Goal: Task Accomplishment & Management: Manage account settings

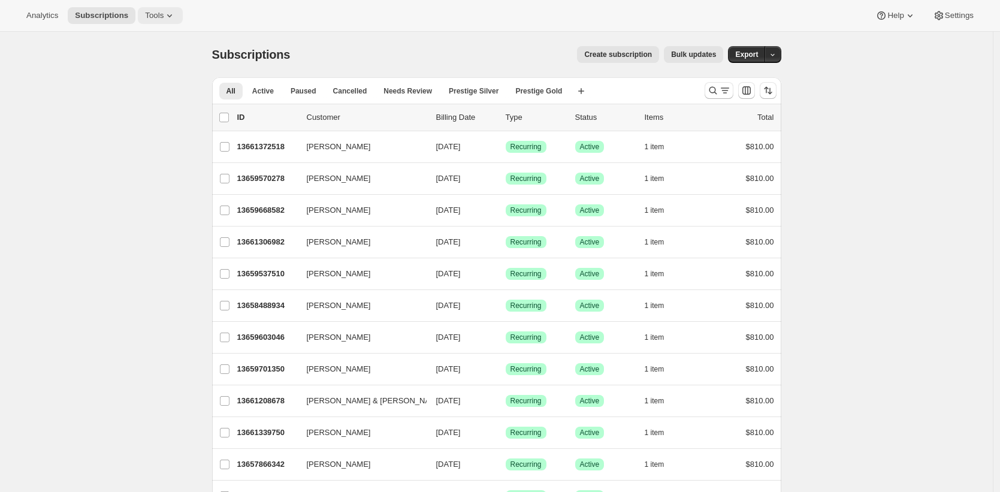
click at [174, 8] on button "Tools" at bounding box center [160, 15] width 45 height 17
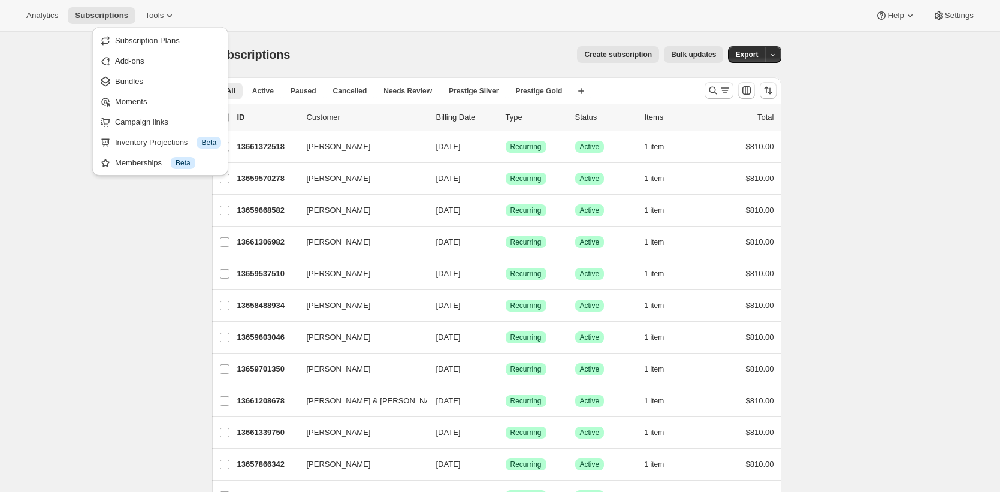
click at [544, 26] on div "Analytics Subscriptions Tools Help Settings" at bounding box center [500, 16] width 1000 height 32
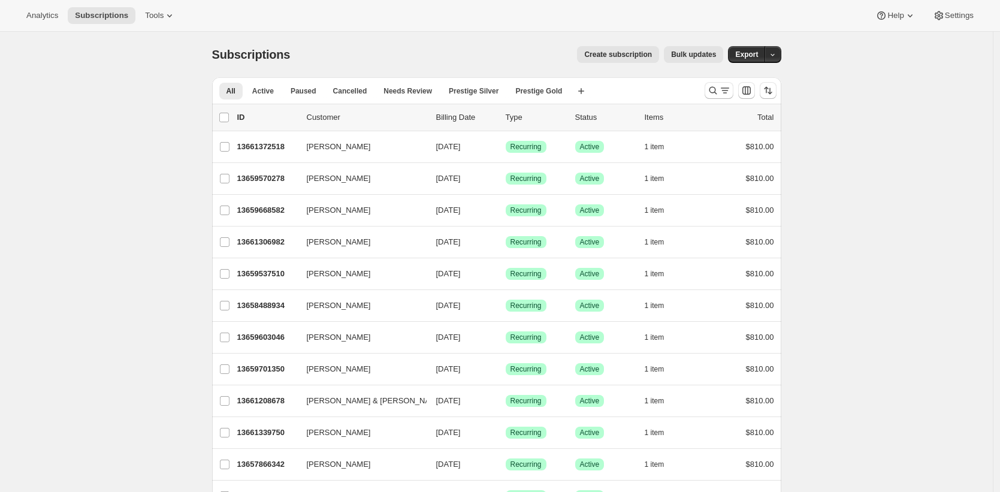
click at [690, 49] on button "Bulk updates" at bounding box center [693, 54] width 59 height 17
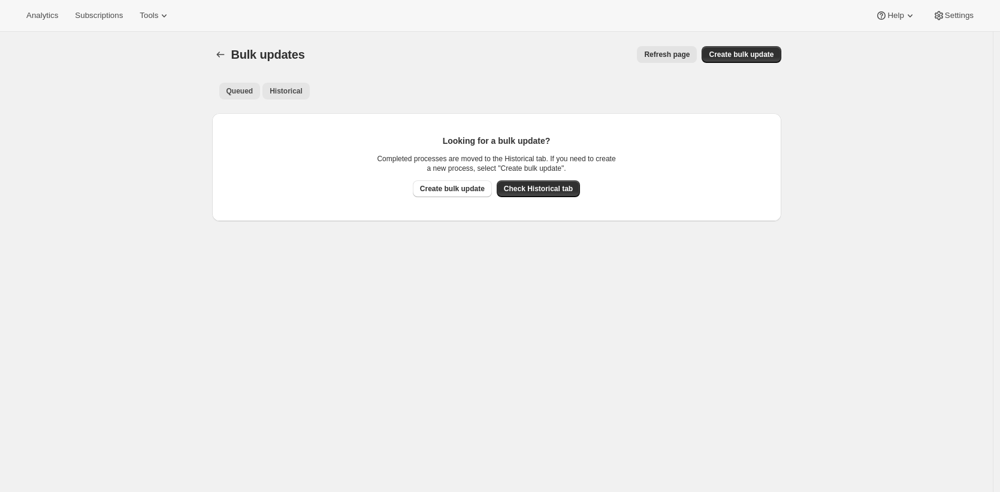
click at [291, 89] on span "Historical" at bounding box center [286, 91] width 33 height 10
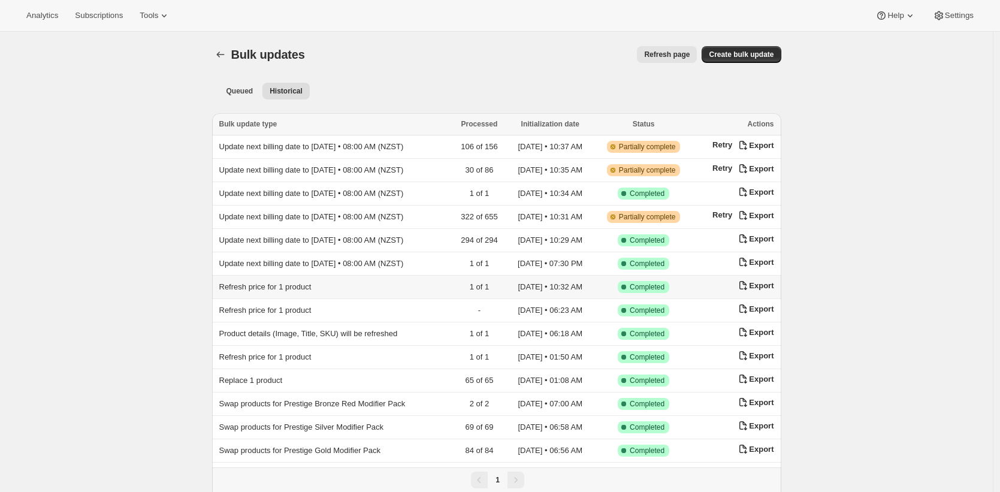
click at [250, 282] on span "Refresh price for 1 product" at bounding box center [265, 286] width 92 height 9
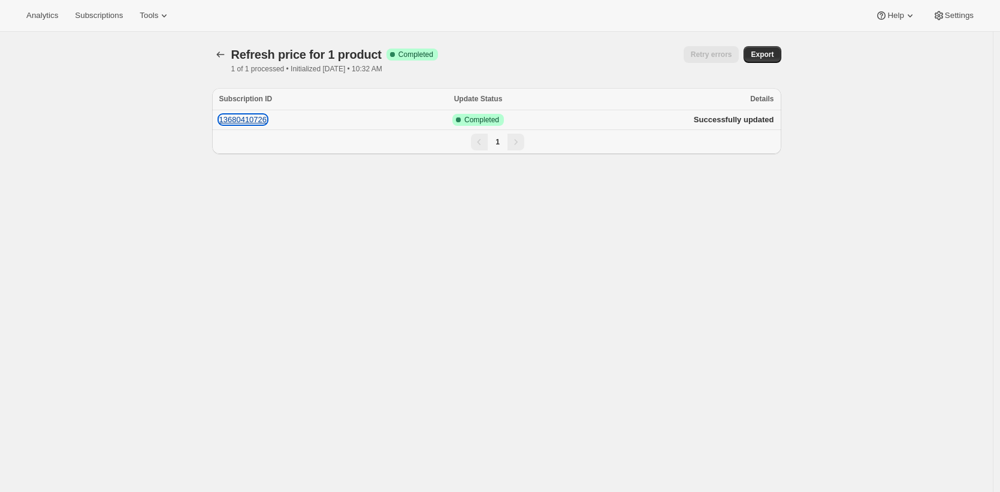
click at [267, 119] on button "13680410726" at bounding box center [243, 119] width 48 height 9
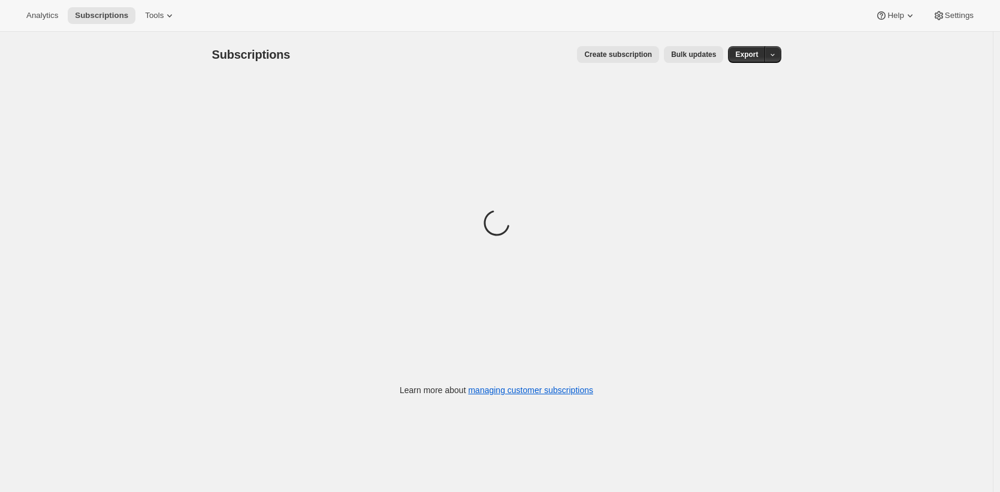
click at [660, 85] on div "Subscriptions. This page is ready Subscriptions Create subscription Bulk update…" at bounding box center [497, 220] width 598 height 376
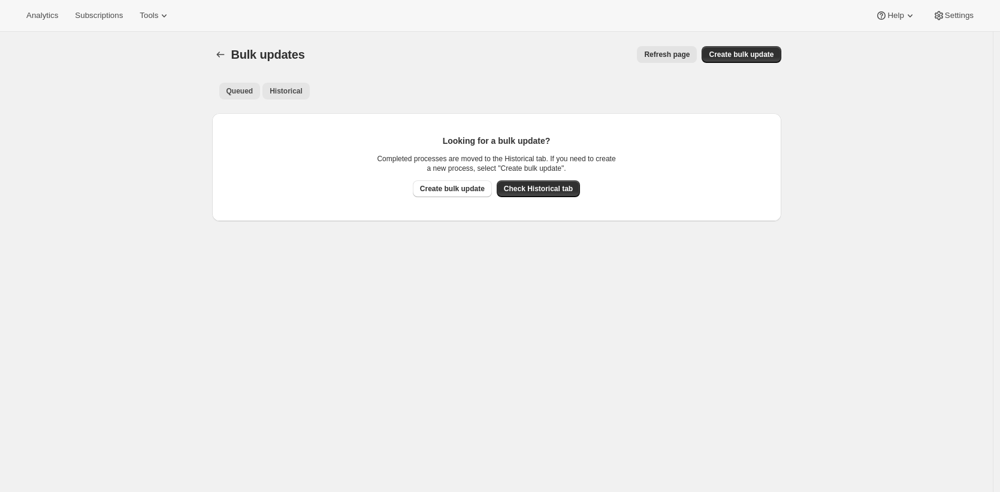
click at [274, 86] on span "Historical" at bounding box center [286, 91] width 33 height 10
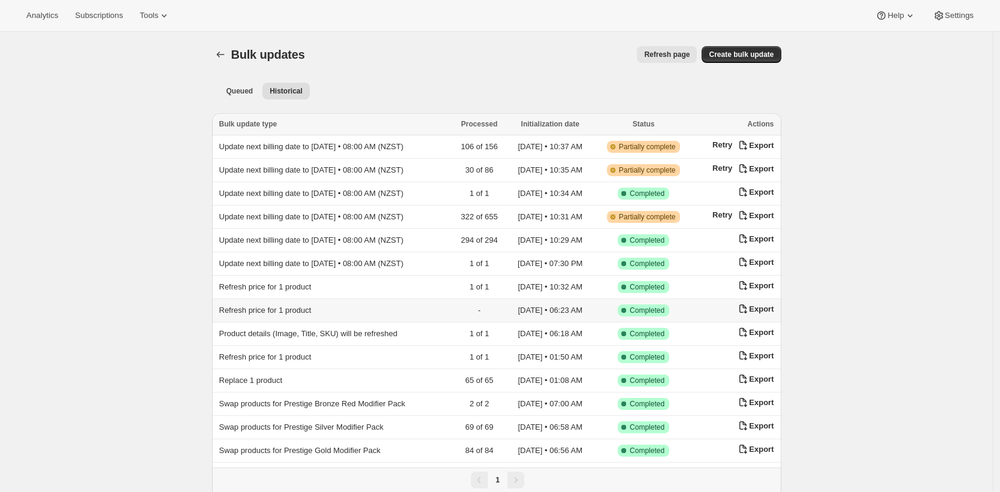
click at [312, 310] on span "Refresh price for 1 product" at bounding box center [265, 310] width 92 height 9
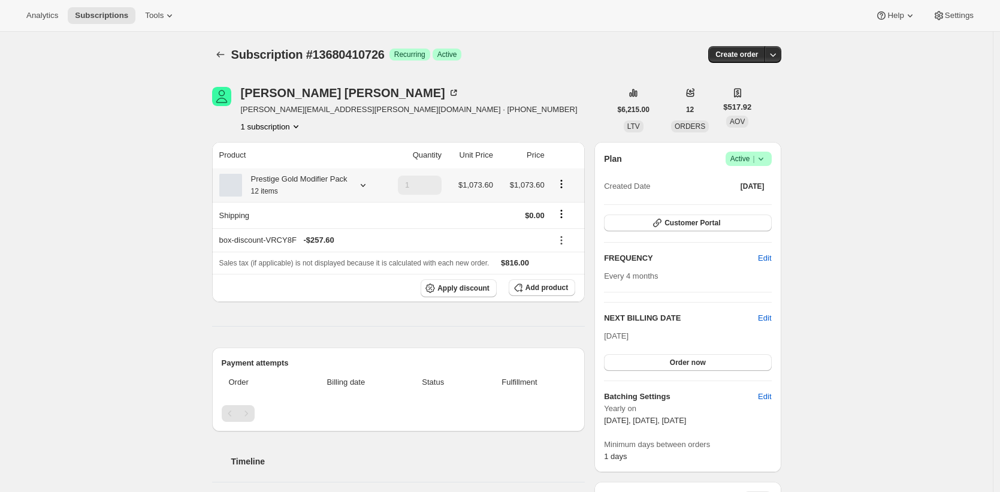
click at [283, 197] on div "Prestige Gold Modifier Pack 12 items" at bounding box center [294, 185] width 105 height 24
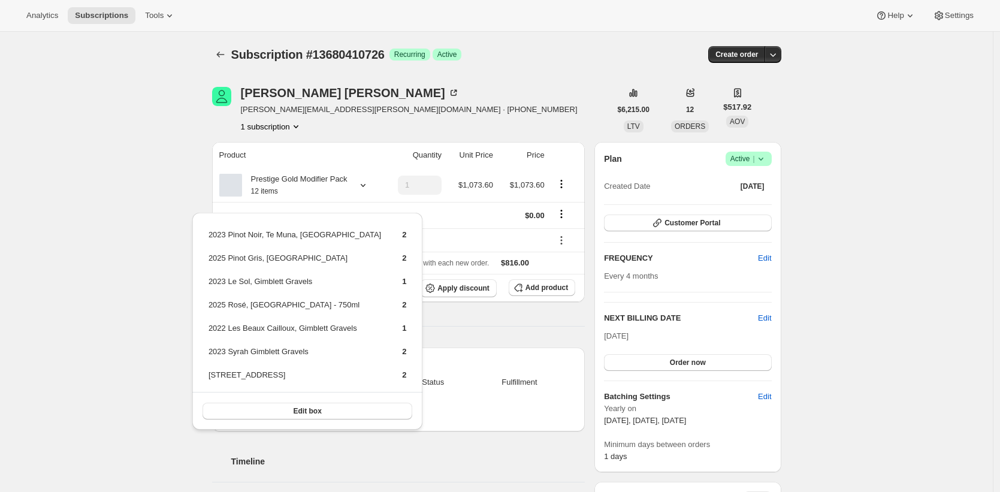
click at [192, 175] on div "Subscription #13680410726. This page is ready Subscription #13680410726 Success…" at bounding box center [496, 479] width 993 height 894
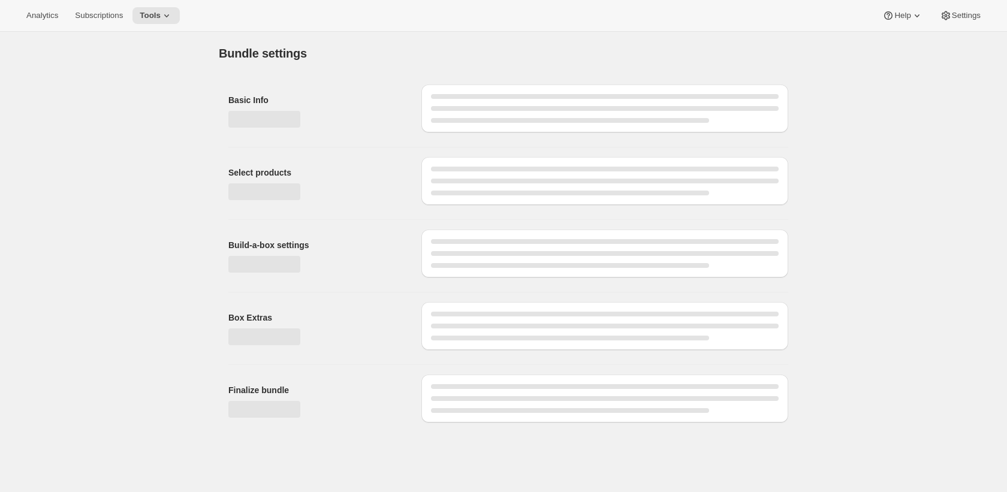
type input "Reserve Club"
